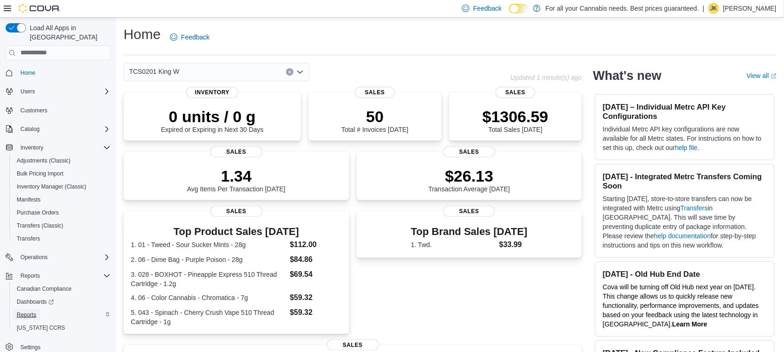
click at [31, 311] on span "Reports" at bounding box center [26, 314] width 19 height 7
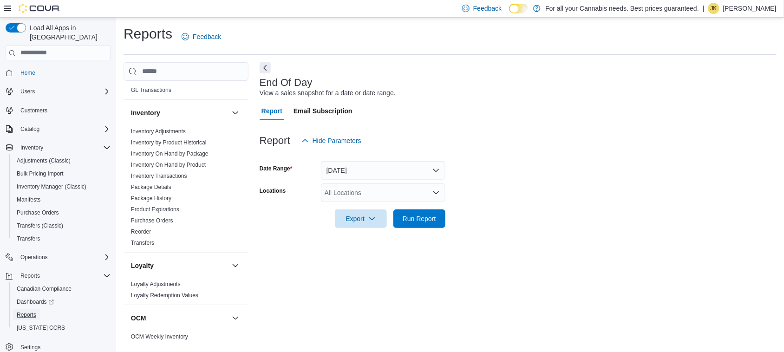
scroll to position [621, 0]
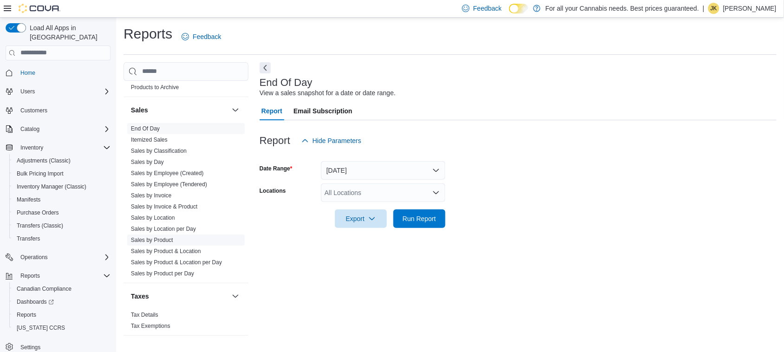
click at [154, 237] on link "Sales by Product" at bounding box center [152, 240] width 42 height 6
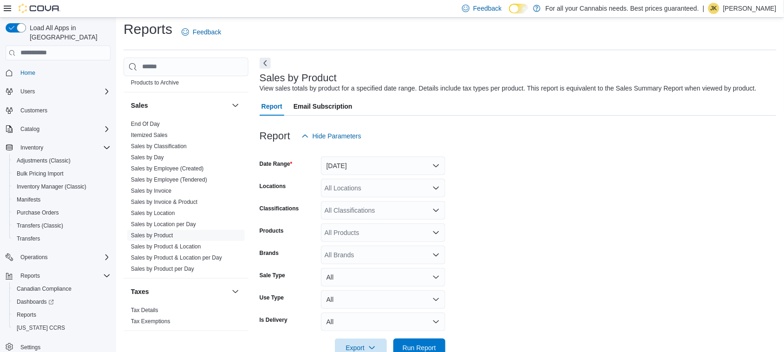
scroll to position [21, 0]
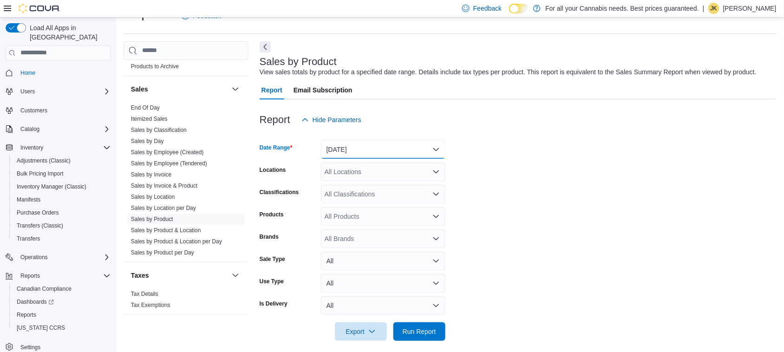
click at [370, 140] on button "[DATE]" at bounding box center [383, 149] width 124 height 19
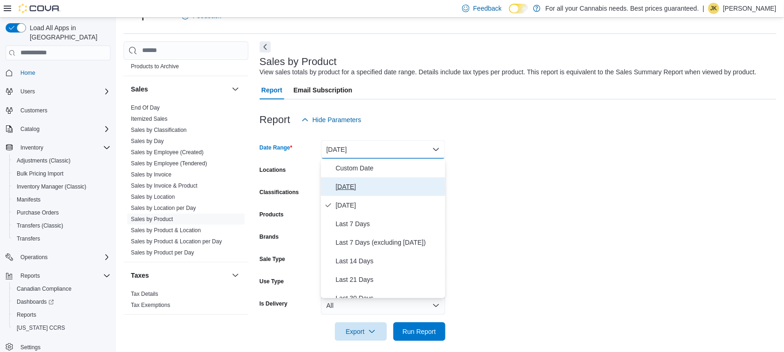
click at [350, 191] on span "[DATE]" at bounding box center [389, 186] width 106 height 11
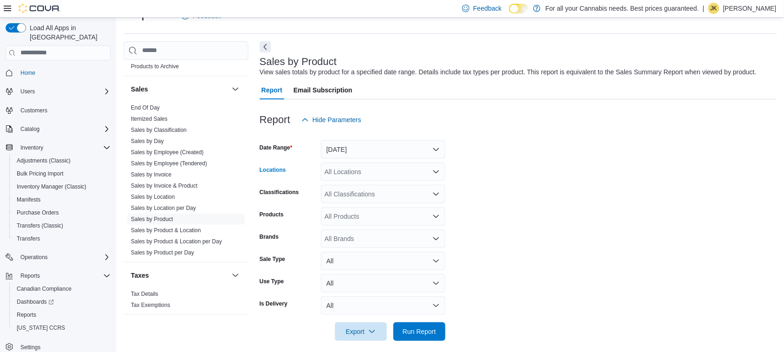
click at [362, 173] on div "All Locations" at bounding box center [383, 171] width 124 height 19
type input "***"
click at [565, 258] on form "Date Range [DATE] Locations TCS0201 King W Classifications All Classifications …" at bounding box center [518, 235] width 517 height 212
click at [406, 329] on span "Run Report" at bounding box center [419, 330] width 33 height 9
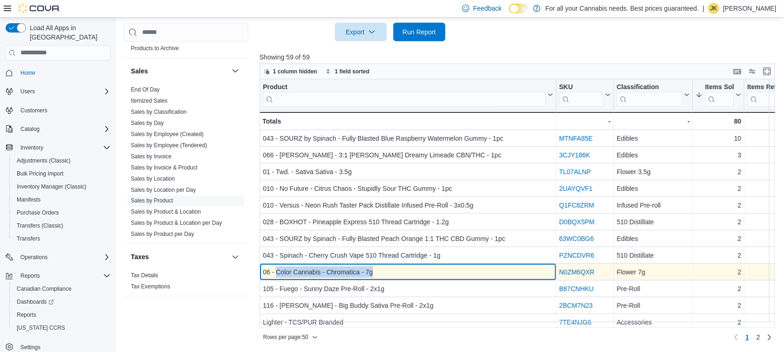
drag, startPoint x: 373, startPoint y: 273, endPoint x: 279, endPoint y: 272, distance: 94.3
click at [279, 272] on div "06 - Color Cannabis - Chromatica - 7g" at bounding box center [408, 271] width 290 height 11
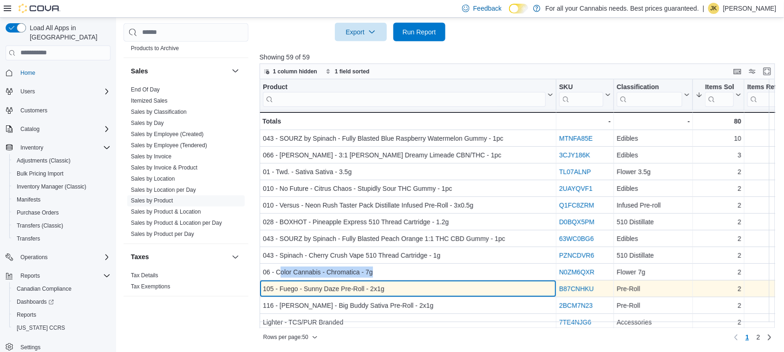
click at [435, 289] on div "105 - Fuego - Sunny Daze Pre-Roll - 2x1g" at bounding box center [408, 288] width 290 height 11
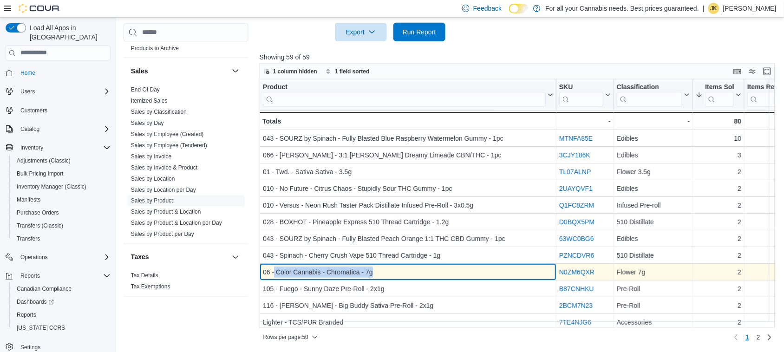
drag, startPoint x: 399, startPoint y: 273, endPoint x: 275, endPoint y: 272, distance: 124.0
click at [275, 272] on div "06 - Color Cannabis - Chromatica - 7g" at bounding box center [408, 271] width 290 height 11
copy div "Color Cannabis - Chromatica - 7g"
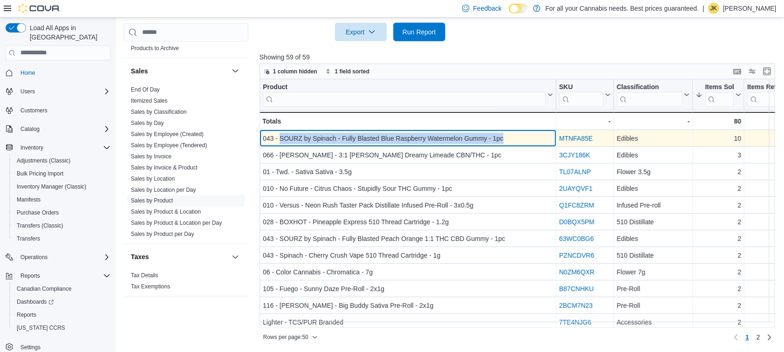
drag, startPoint x: 504, startPoint y: 136, endPoint x: 279, endPoint y: 136, distance: 224.7
click at [279, 136] on div "043 - SOURZ by Spinach - Fully Blasted Blue Raspberry Watermelon Gummy - 1pc" at bounding box center [408, 138] width 290 height 11
copy div "SOURZ by Spinach - Fully Blasted Blue Raspberry Watermelon Gummy - 1pc"
